Goal: Task Accomplishment & Management: Complete application form

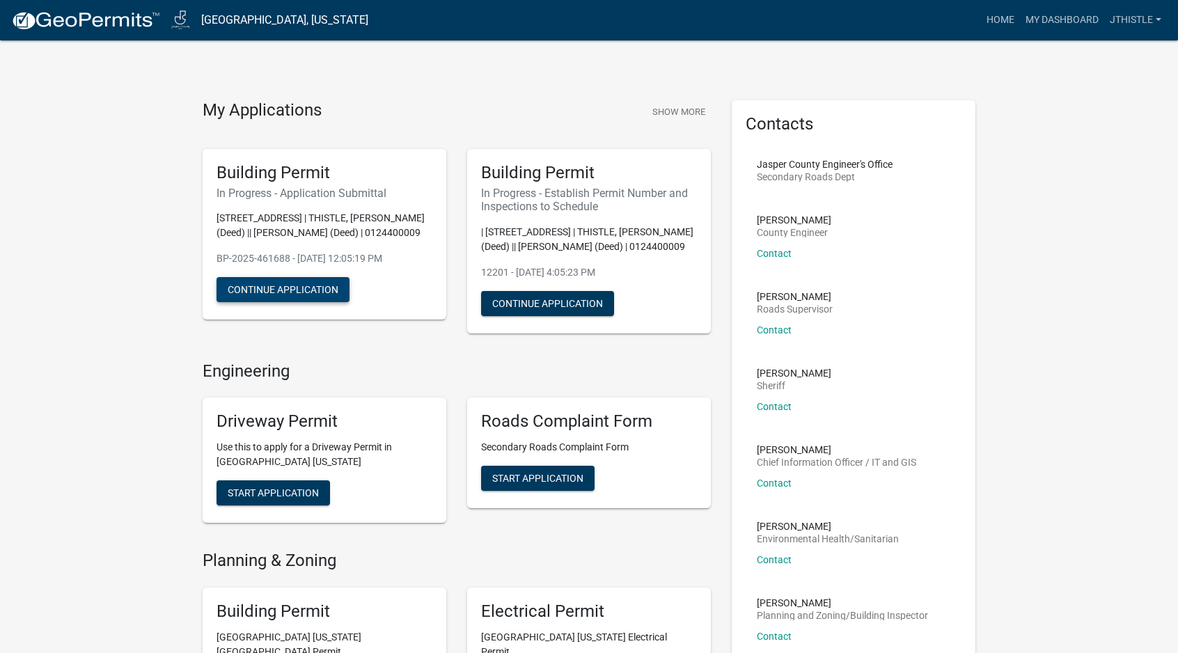
click at [302, 294] on button "Continue Application" at bounding box center [282, 289] width 133 height 25
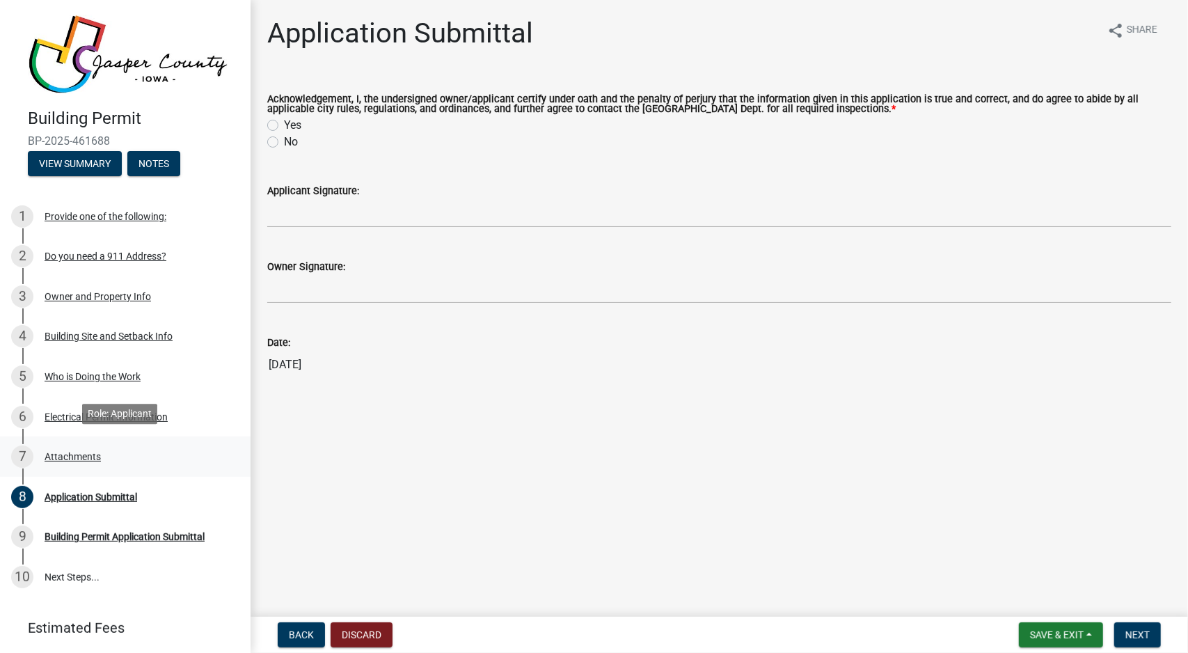
click at [44, 454] on div "7 Attachments" at bounding box center [119, 456] width 217 height 22
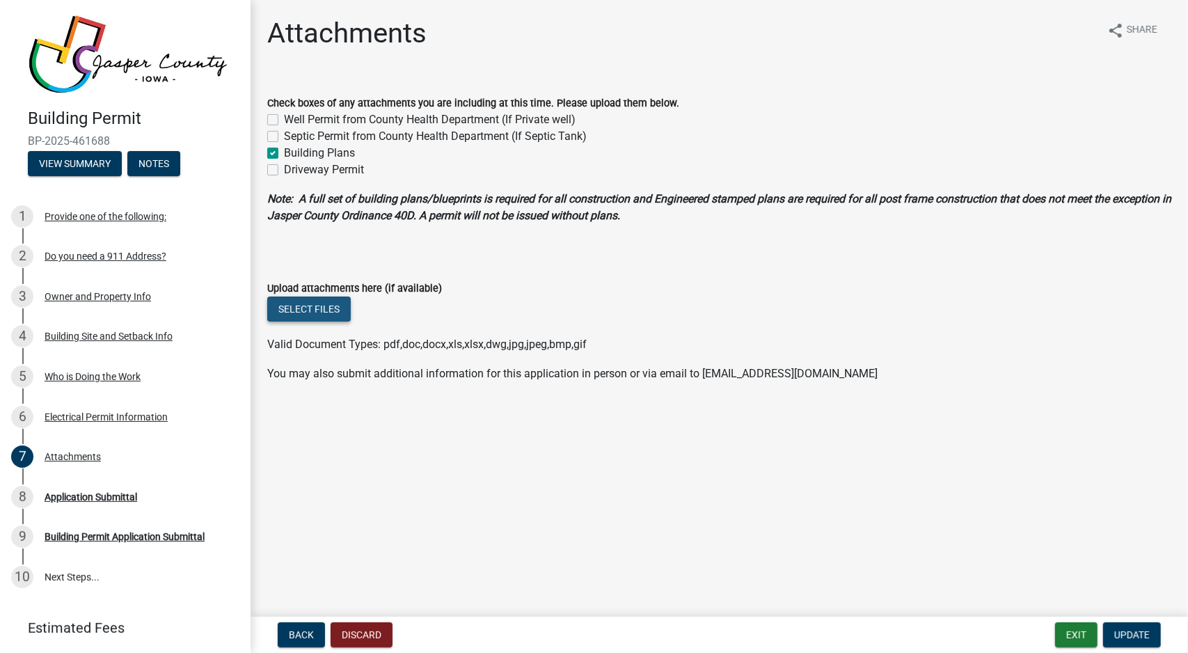
click at [301, 310] on button "Select files" at bounding box center [309, 308] width 84 height 25
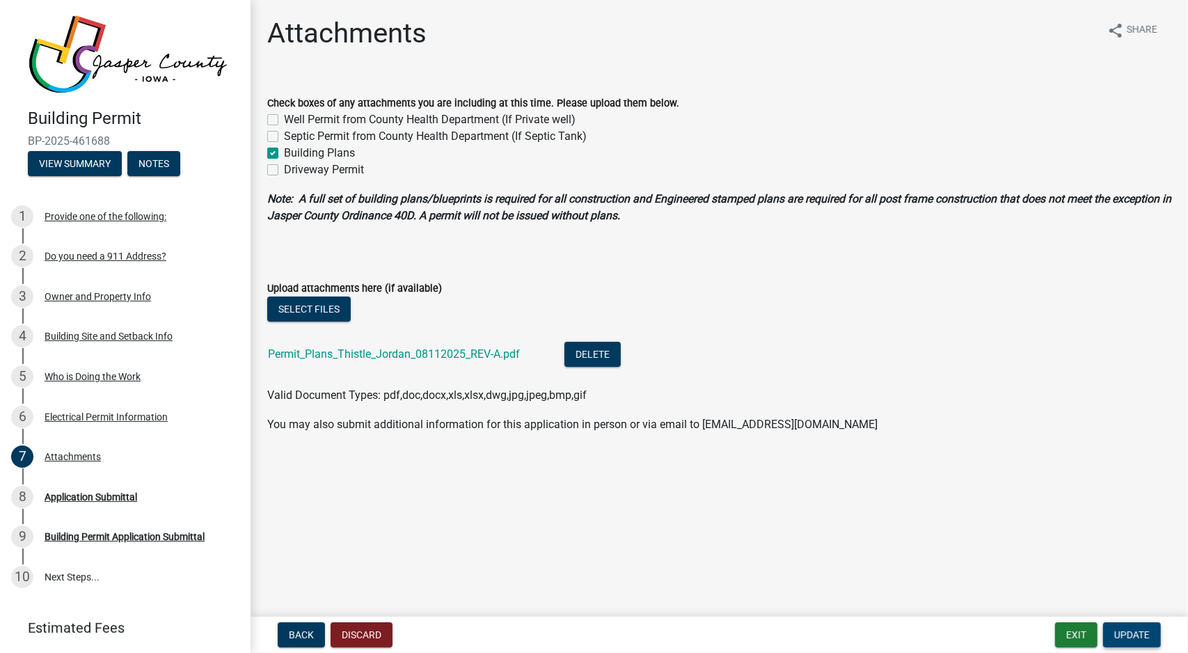
click at [1144, 631] on span "Update" at bounding box center [1131, 634] width 35 height 11
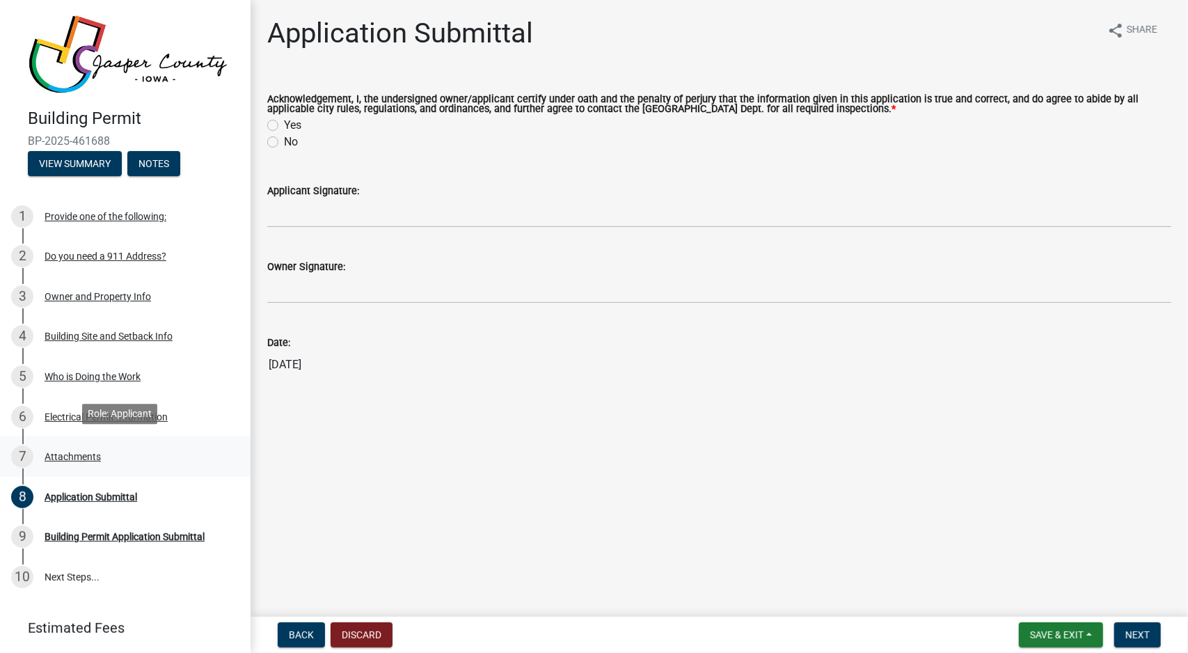
click at [60, 445] on div "7 Attachments" at bounding box center [119, 456] width 217 height 22
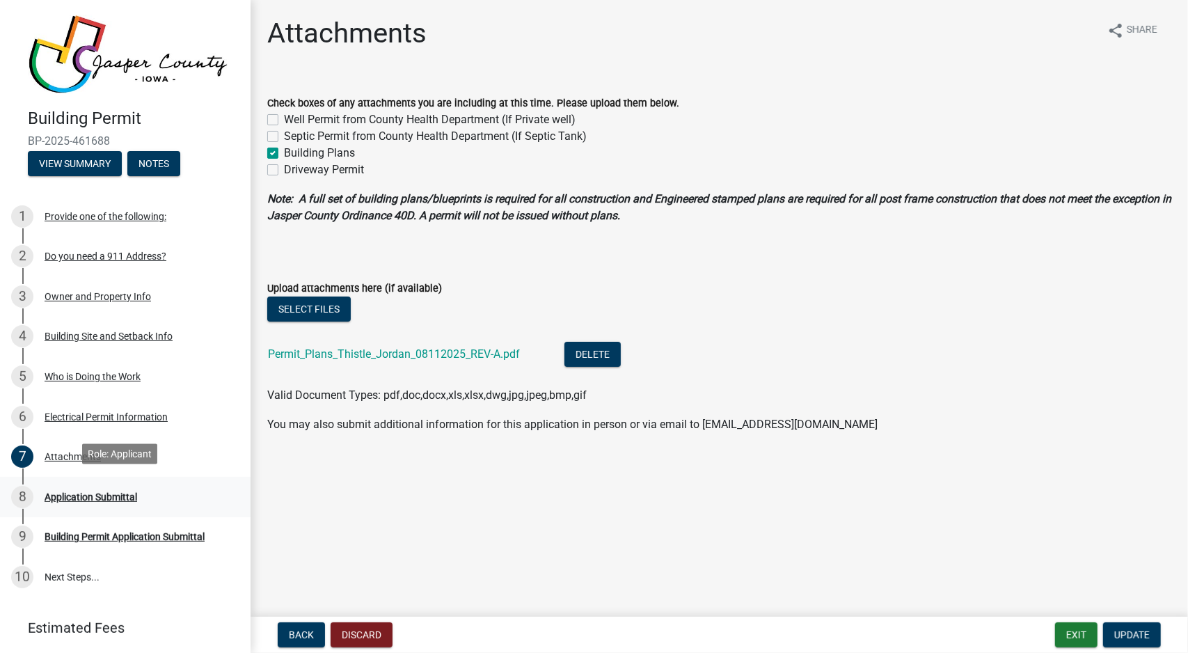
click at [70, 492] on div "Application Submittal" at bounding box center [91, 497] width 93 height 10
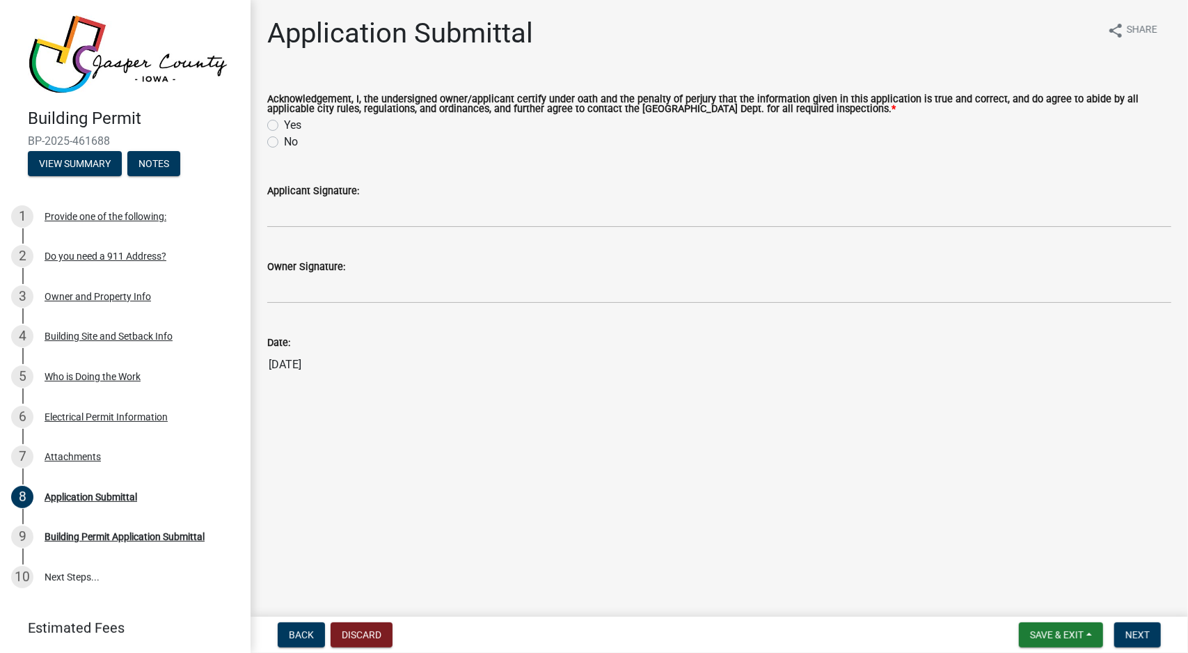
click at [291, 124] on label "Yes" at bounding box center [292, 125] width 17 height 17
click at [291, 124] on input "Yes" at bounding box center [288, 121] width 9 height 9
radio input "true"
click at [335, 191] on label "Applicant Signature:" at bounding box center [313, 192] width 92 height 10
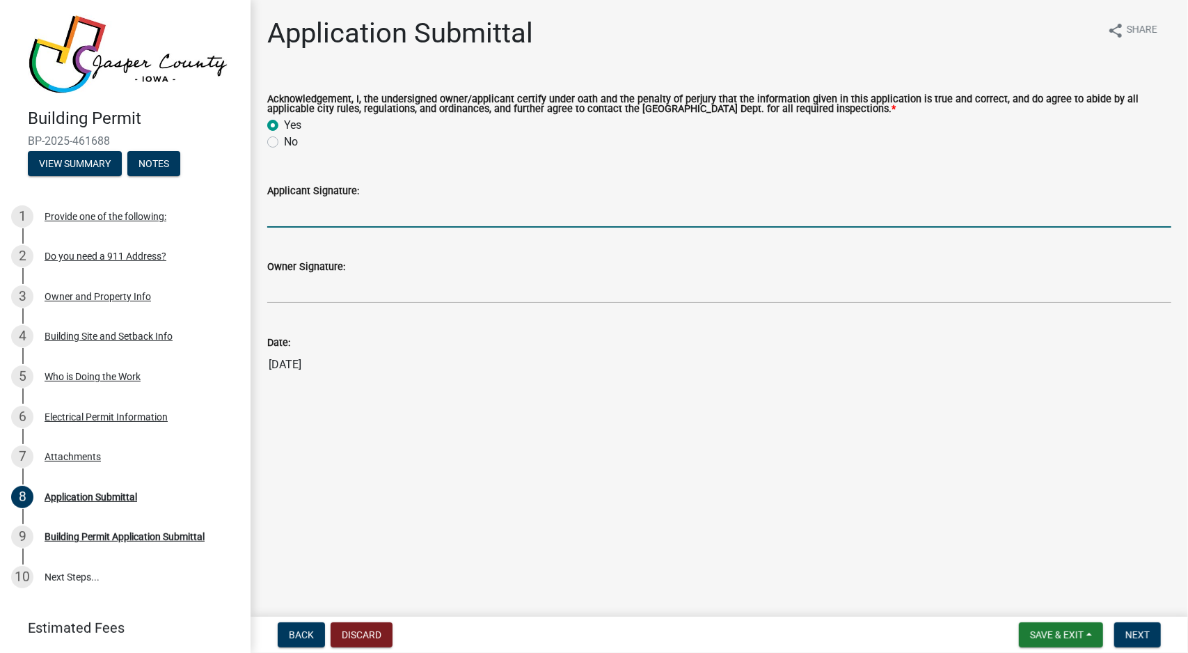
click at [335, 199] on input "Applicant Signature:" at bounding box center [719, 213] width 904 height 29
click at [327, 218] on input "Applicant Signature:" at bounding box center [719, 213] width 904 height 29
type input "Jordan Thistle"
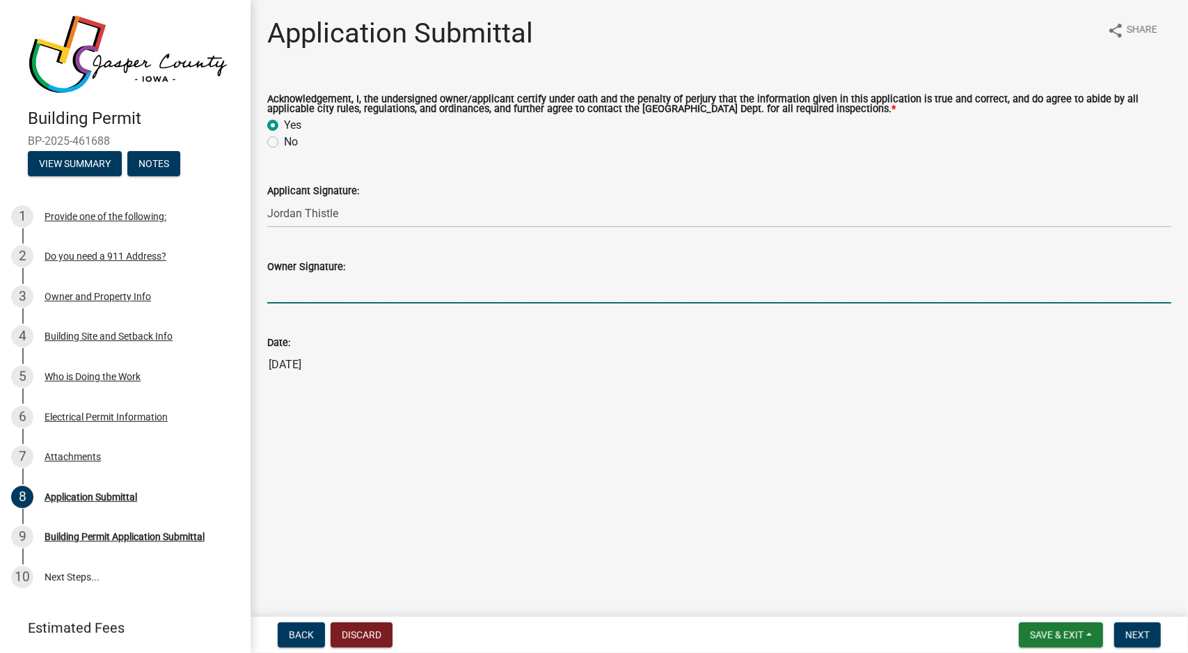
click at [452, 300] on input "Owner Signature:" at bounding box center [719, 289] width 904 height 29
type input "Jordan Thistle"
click at [1130, 628] on button "Next" at bounding box center [1137, 634] width 47 height 25
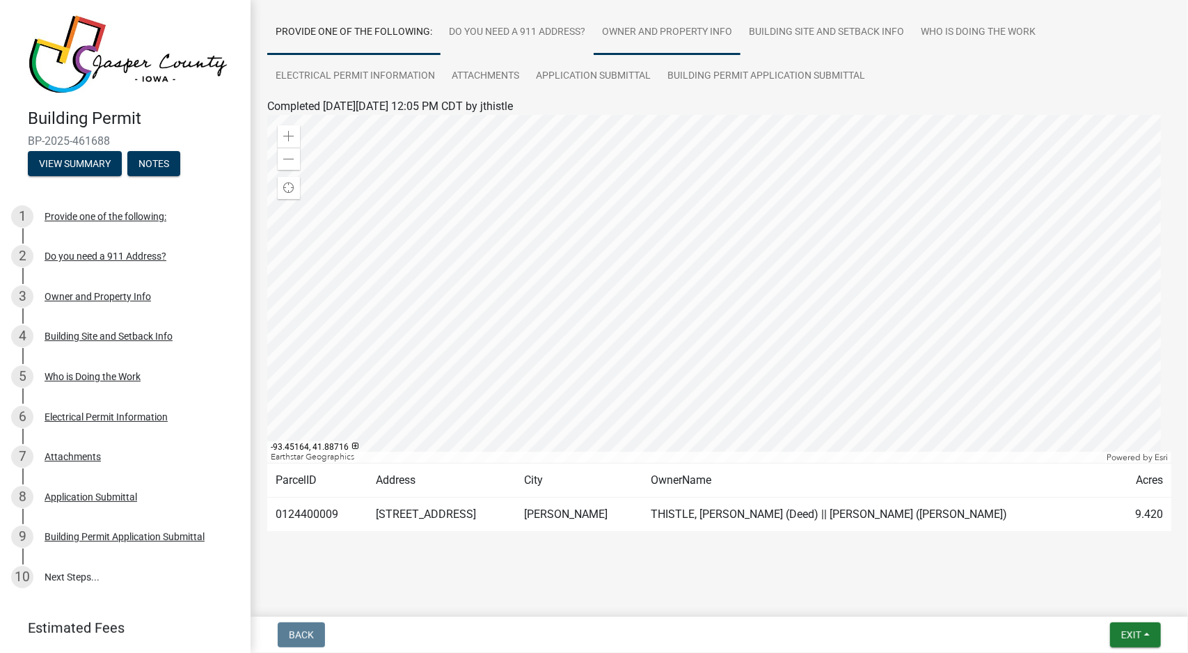
scroll to position [97, 0]
click at [133, 412] on div "Electrical Permit Information" at bounding box center [106, 417] width 123 height 10
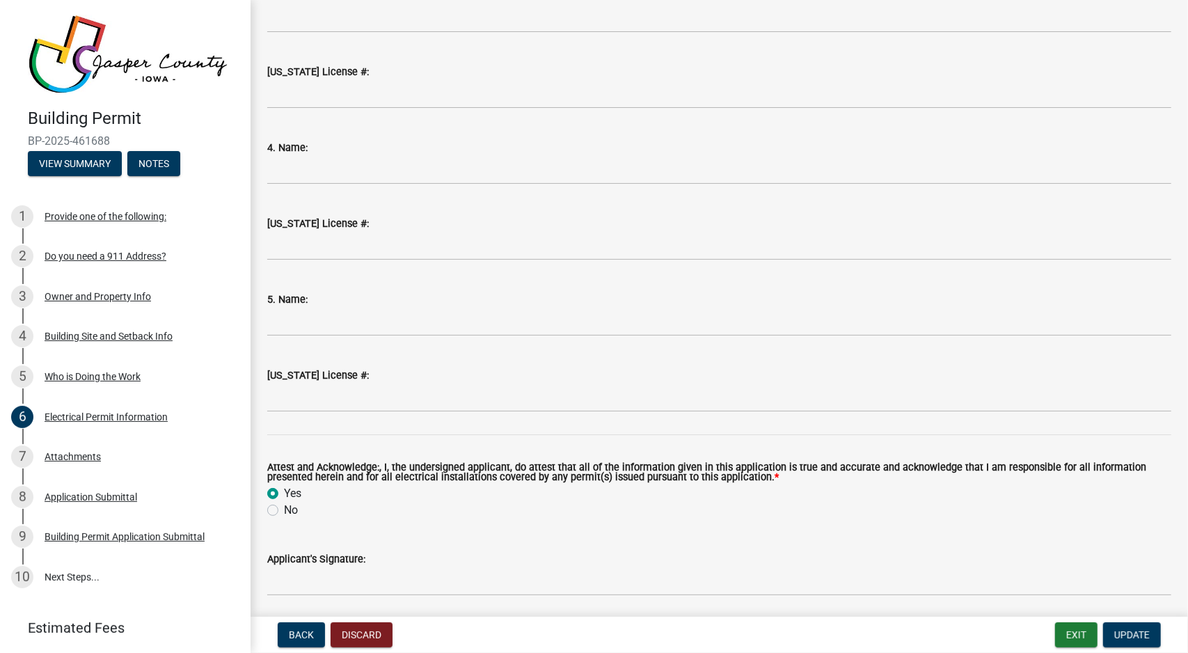
scroll to position [1626, 0]
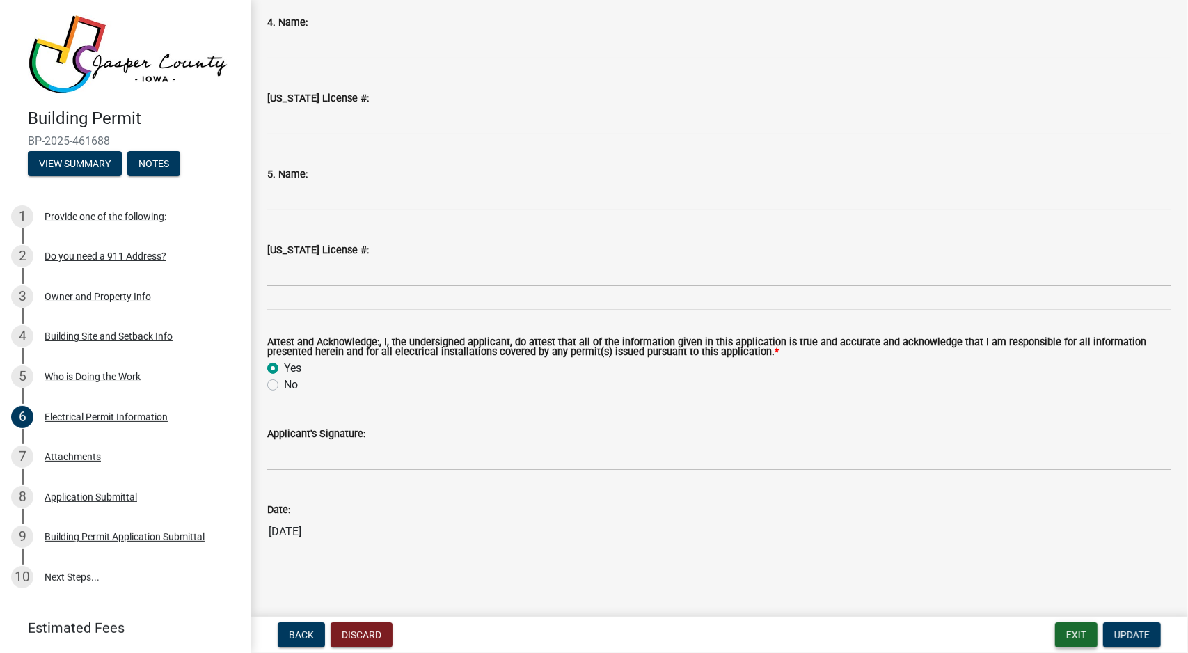
click at [1058, 634] on button "Exit" at bounding box center [1076, 634] width 42 height 25
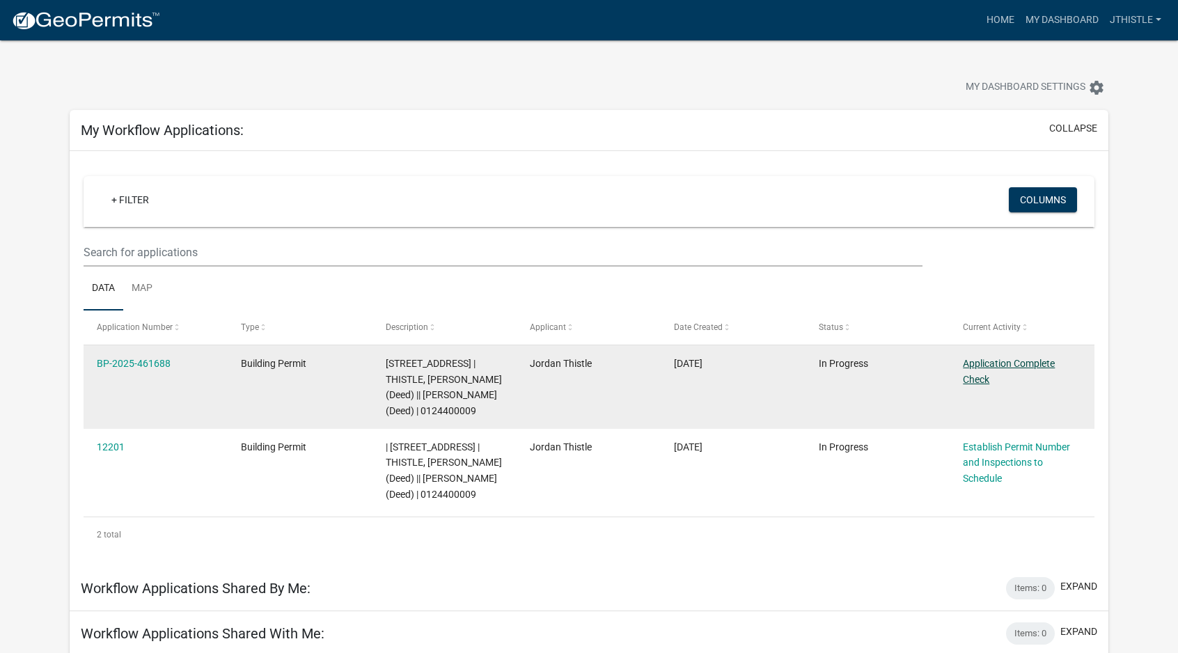
click at [1022, 363] on link "Application Complete Check" at bounding box center [1009, 371] width 92 height 27
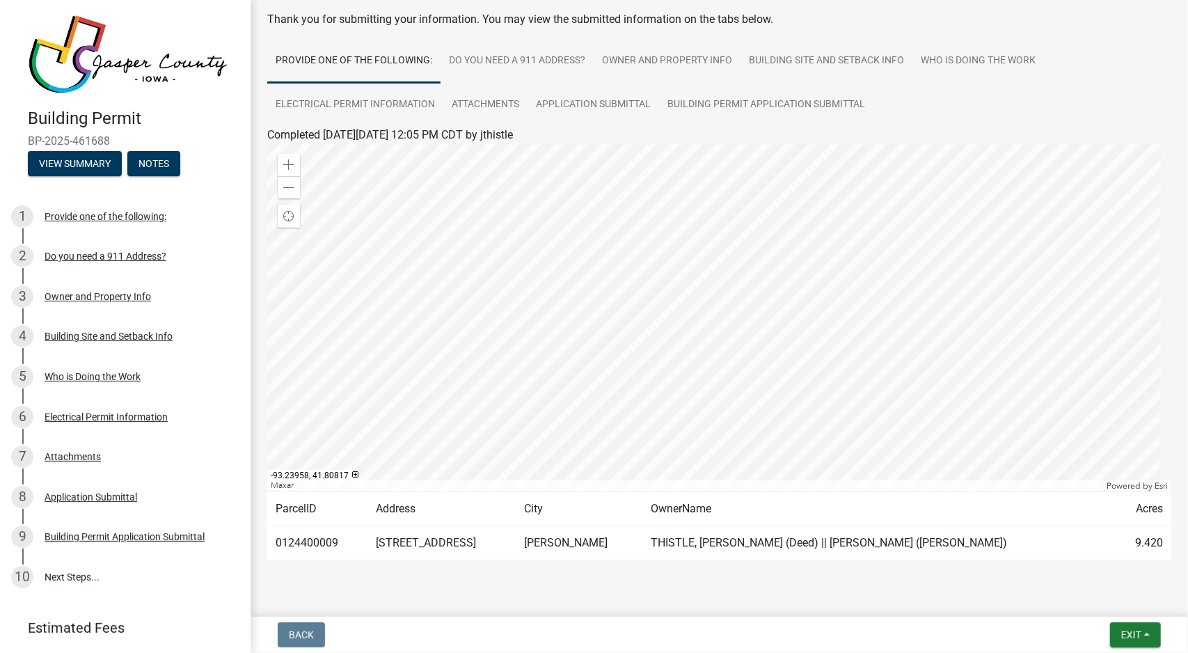
scroll to position [70, 0]
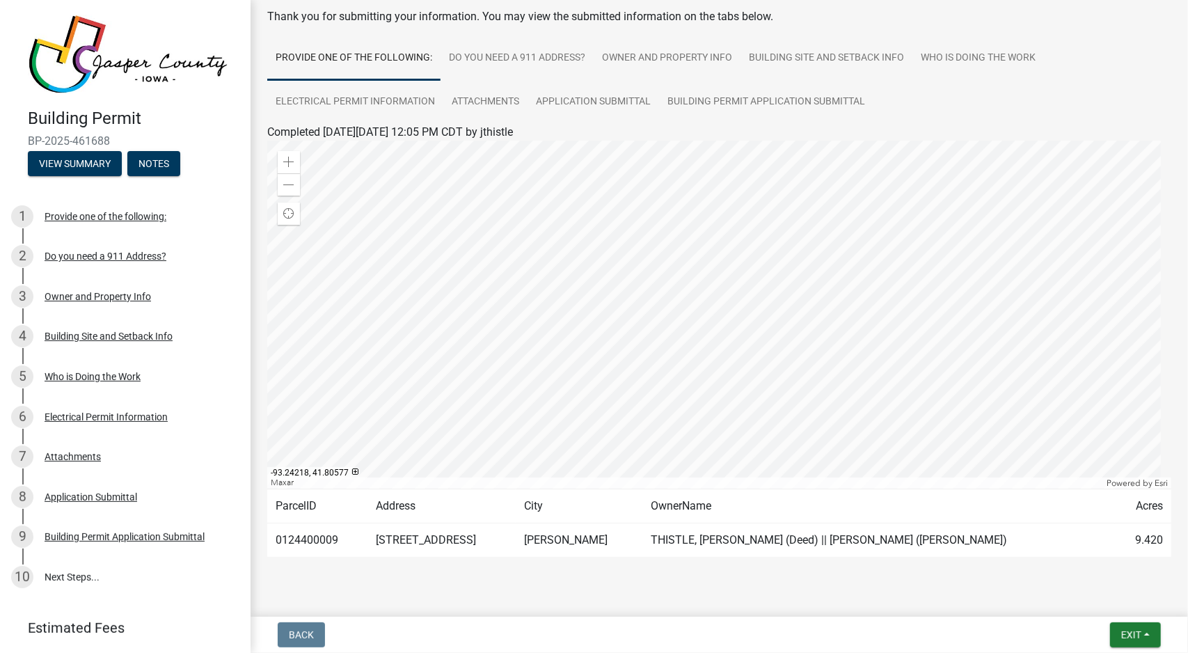
click at [586, 389] on div at bounding box center [719, 315] width 904 height 348
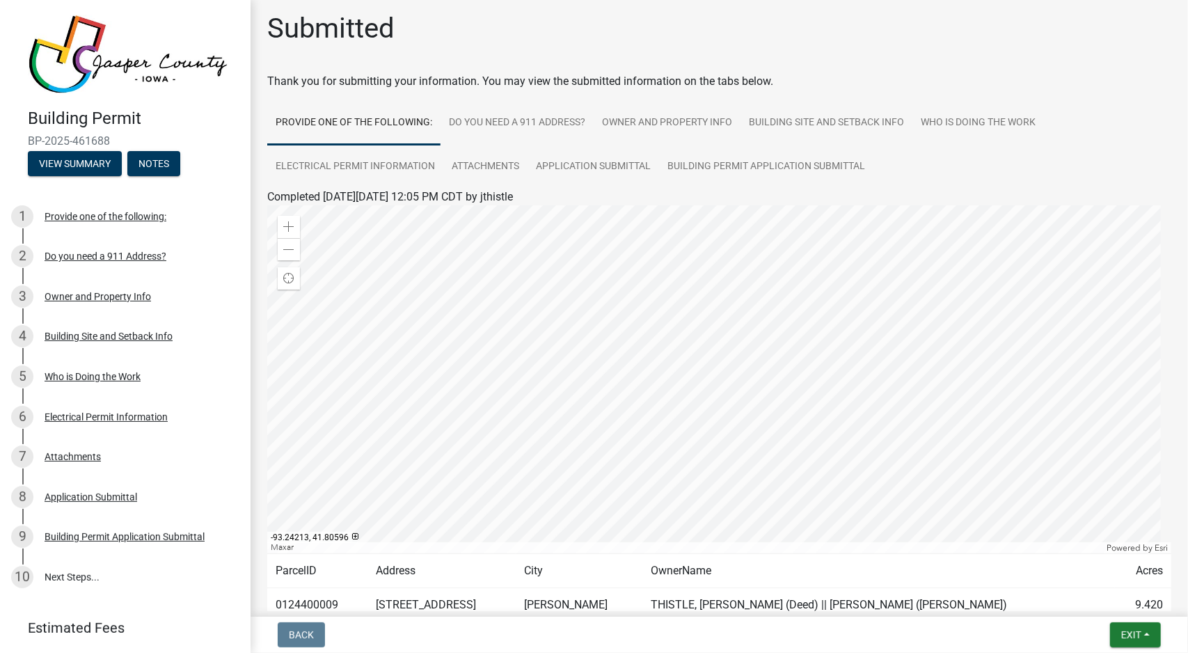
scroll to position [0, 0]
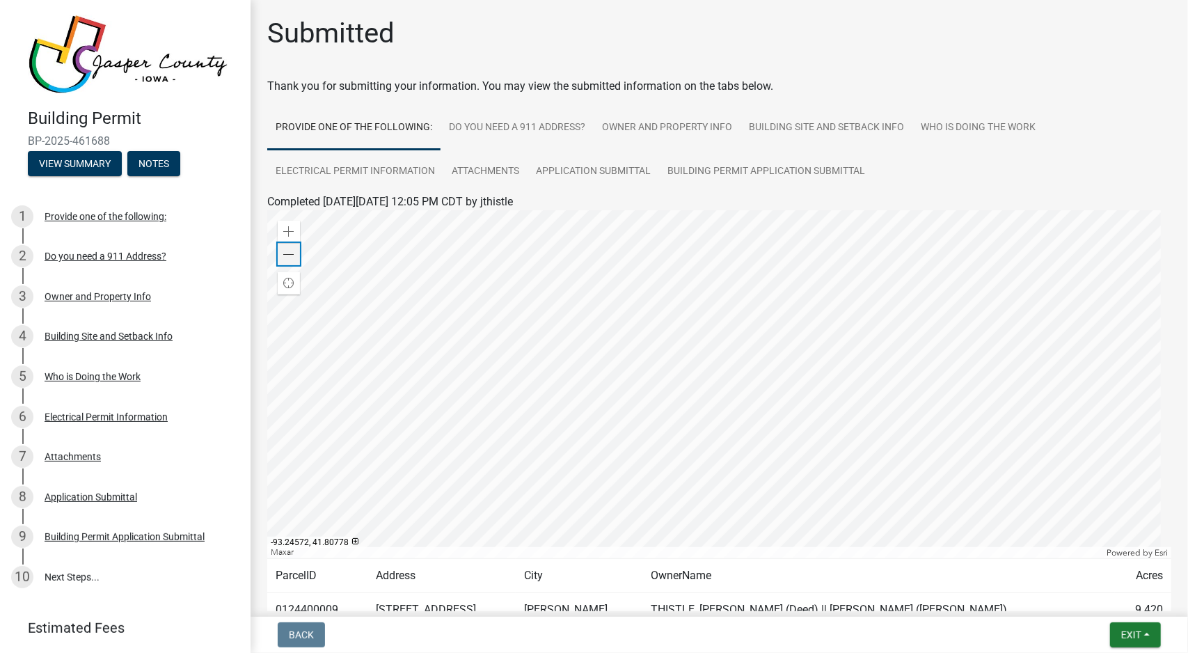
click at [287, 250] on span at bounding box center [288, 254] width 11 height 11
click at [649, 409] on div at bounding box center [719, 384] width 904 height 348
